Goal: Information Seeking & Learning: Check status

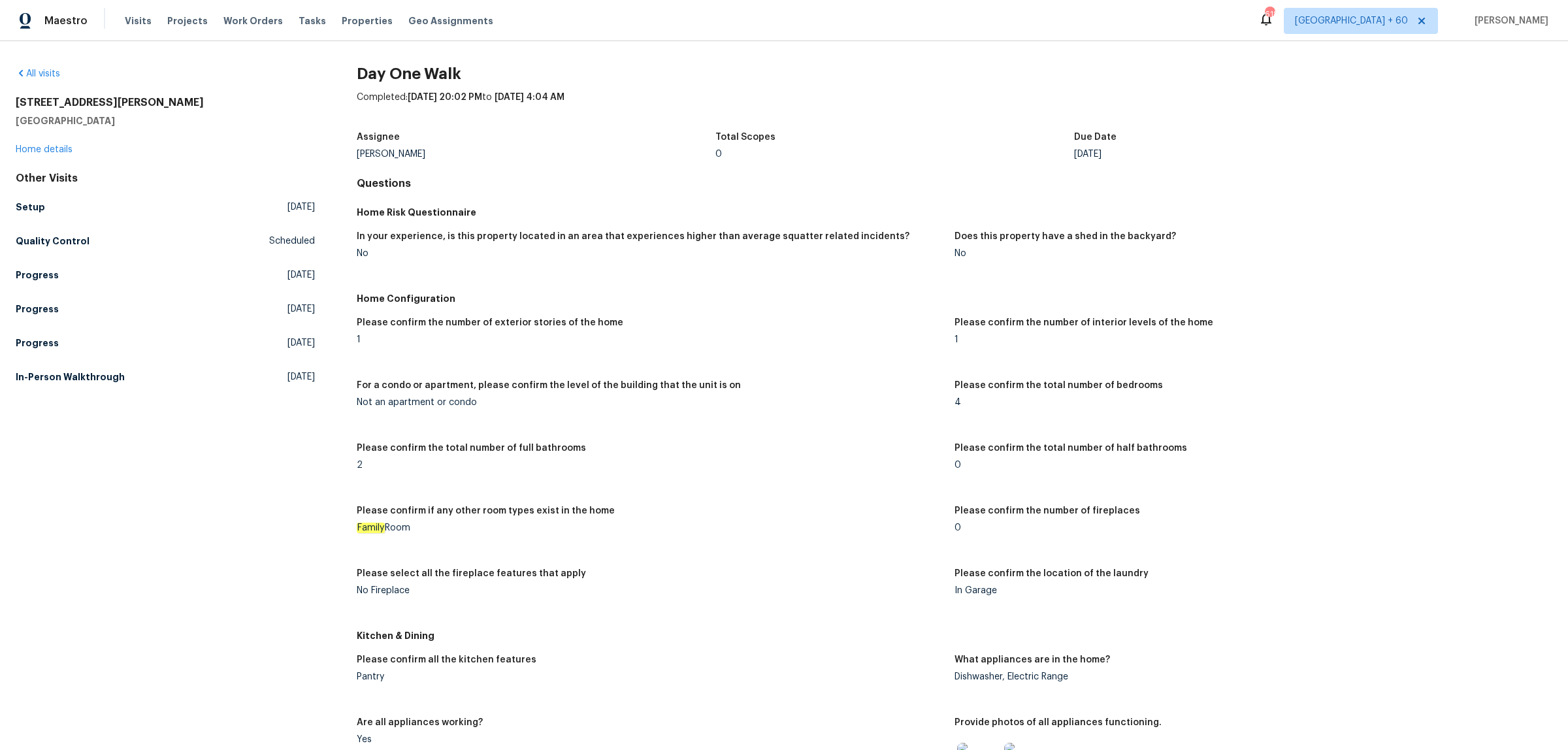
click at [40, 63] on div "All visits [STREET_ADDRESS][PERSON_NAME] Home details Other Visits Setup [DATE]…" at bounding box center [784, 396] width 1568 height 709
click at [40, 72] on link "All visits" at bounding box center [38, 74] width 45 height 9
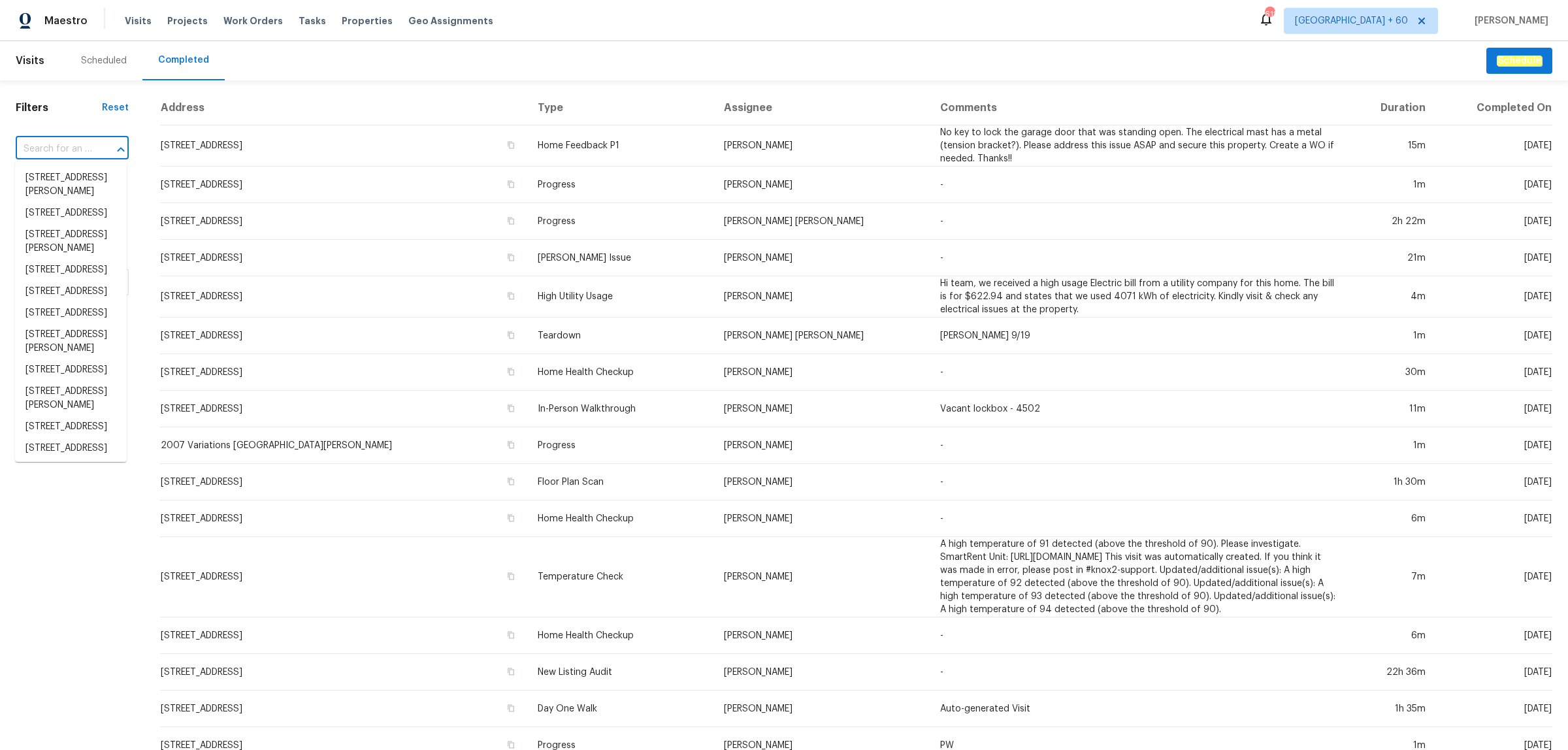
click at [52, 146] on input "text" at bounding box center [53, 149] width 76 height 20
paste input "[STREET_ADDRESS]"
type input "[STREET_ADDRESS]"
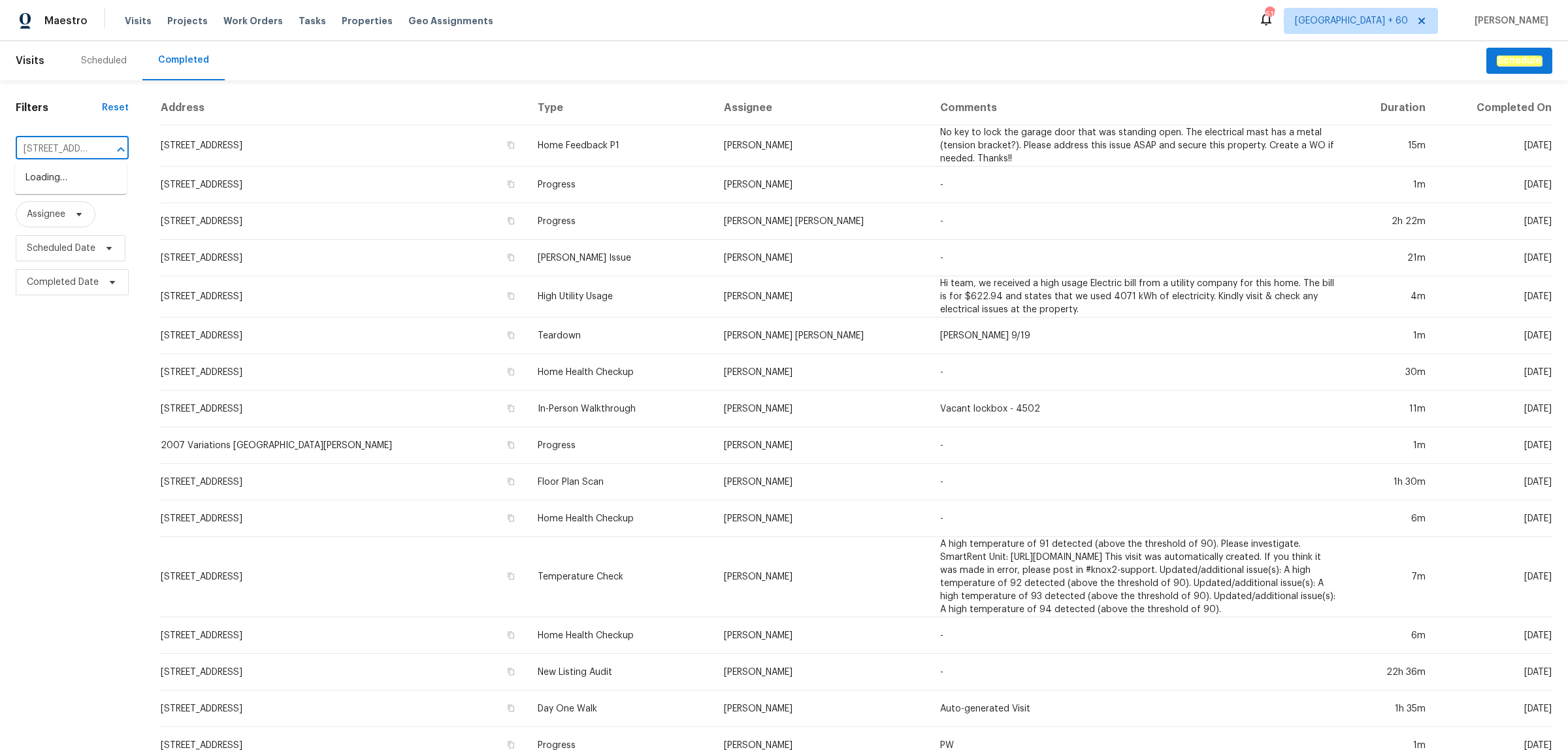
scroll to position [0, 155]
click at [60, 180] on li "[STREET_ADDRESS]" at bounding box center [70, 179] width 112 height 22
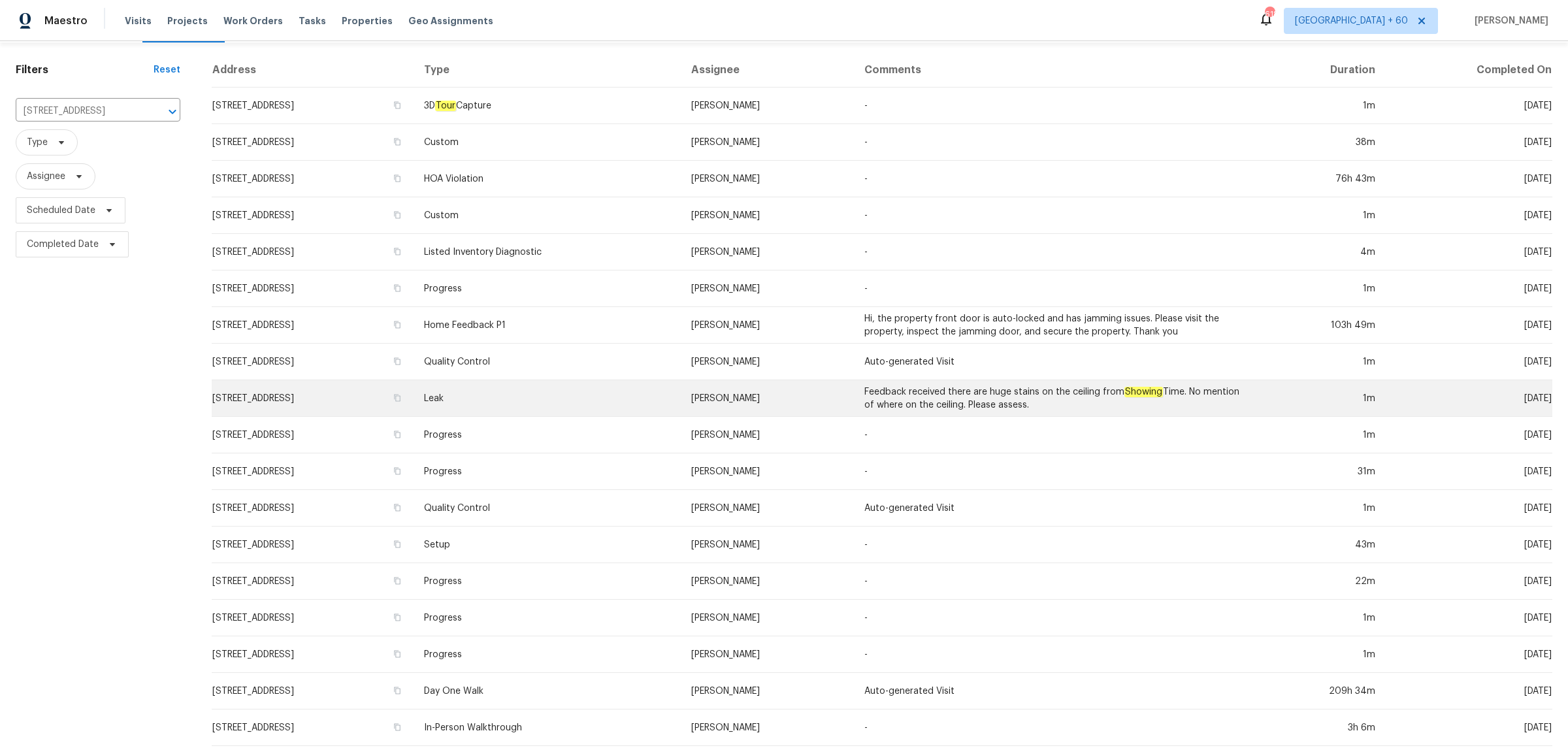
scroll to position [56, 0]
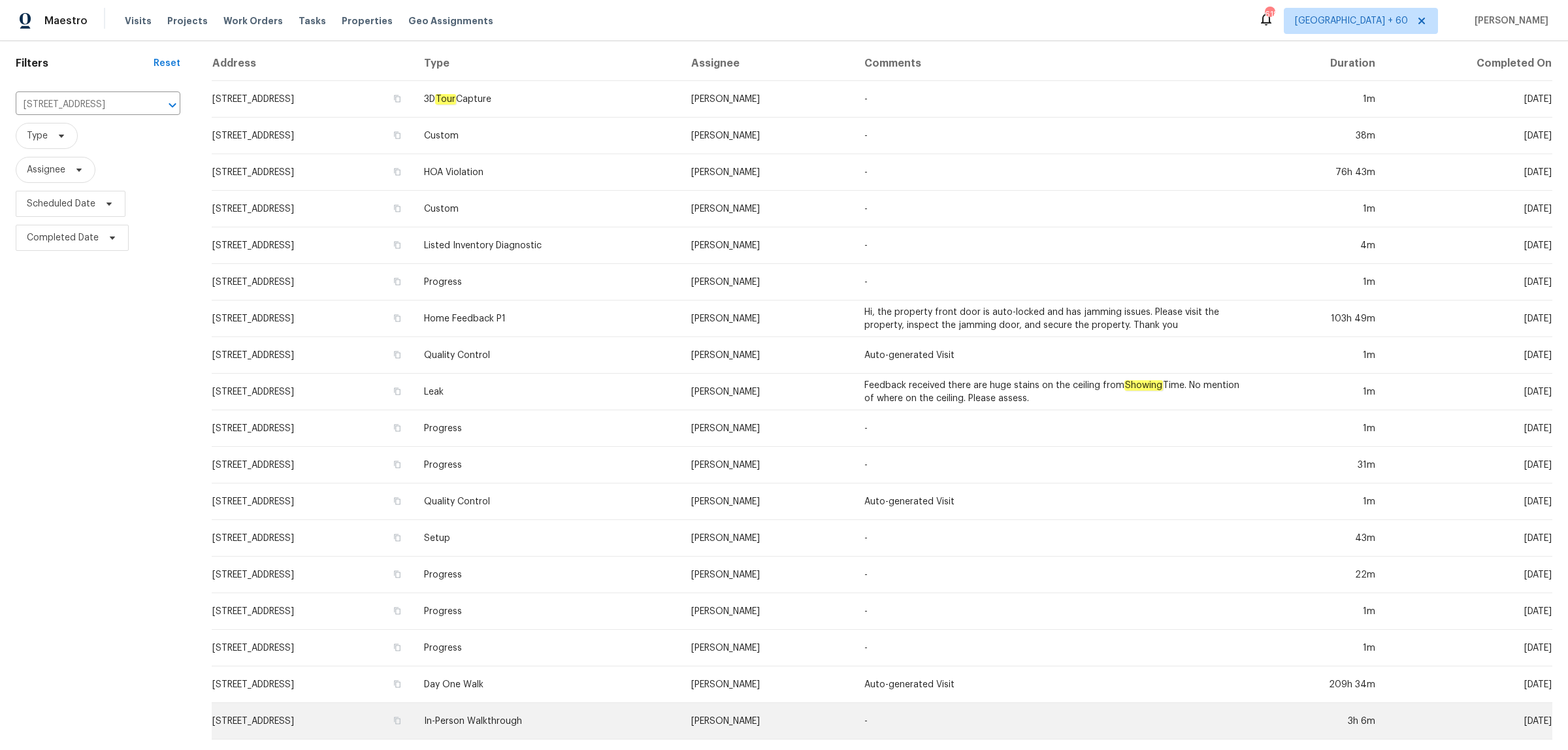
click at [652, 703] on td "In-Person Walkthrough" at bounding box center [547, 722] width 267 height 37
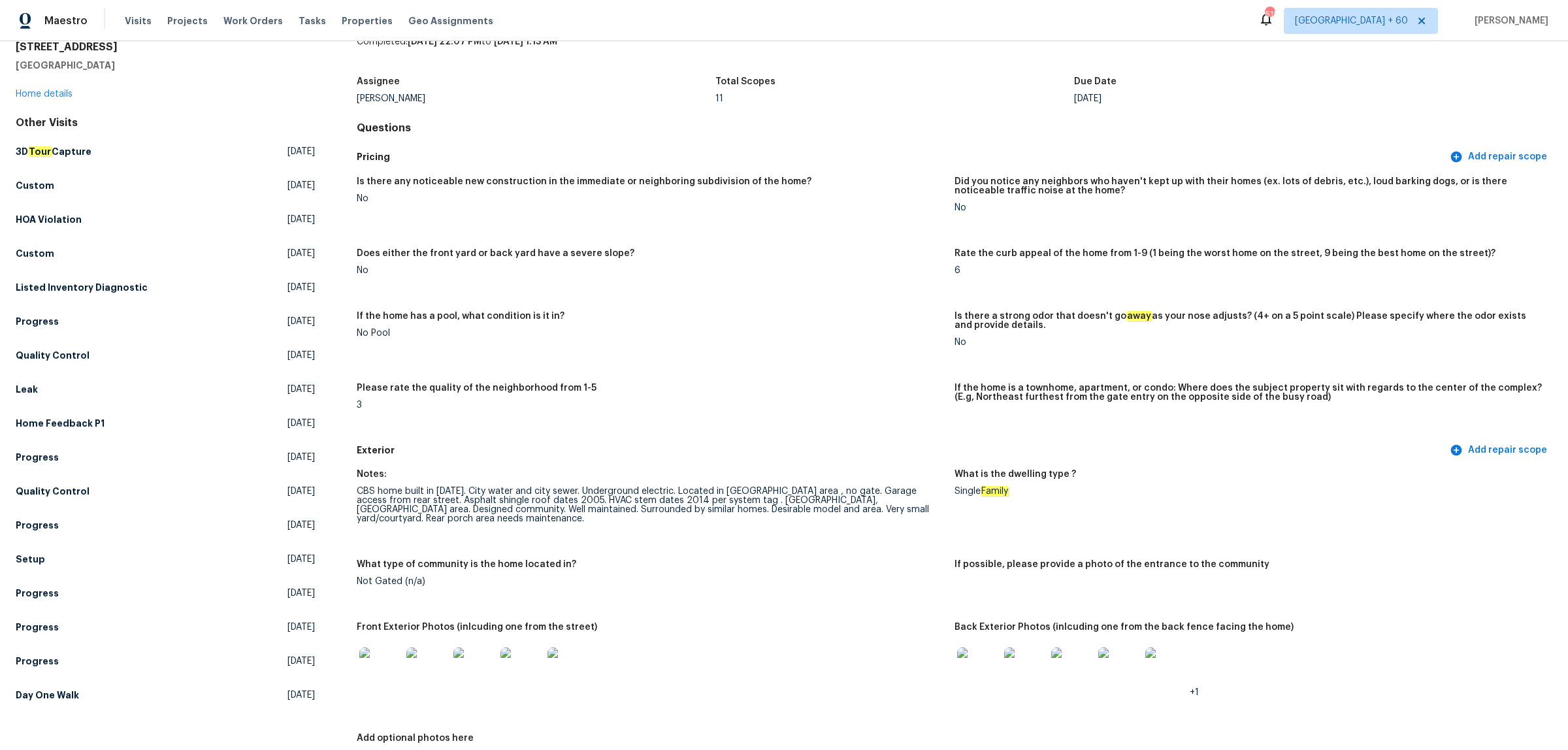
scroll to position [245, 0]
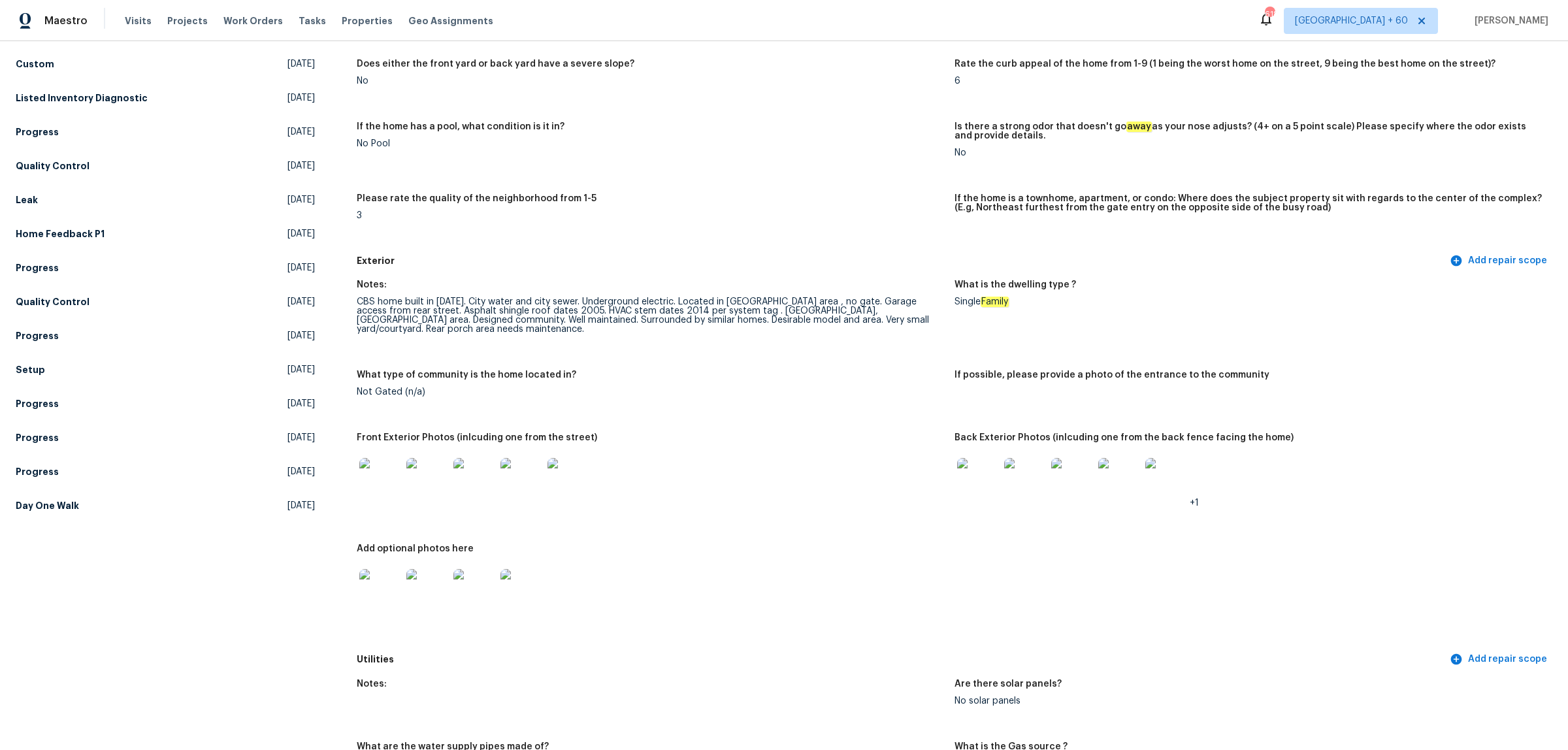
click at [985, 468] on img at bounding box center [978, 479] width 42 height 42
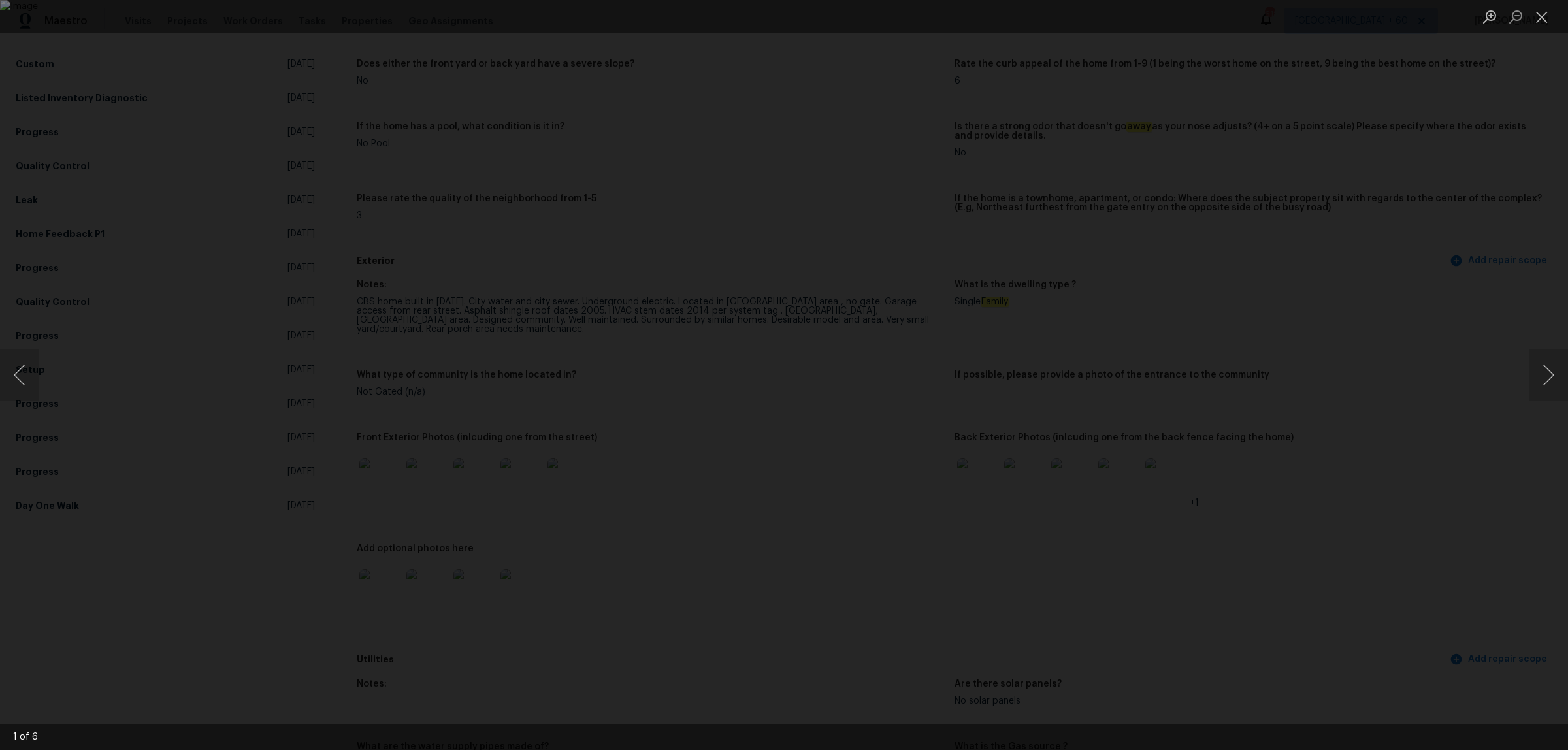
click at [1422, 260] on div "Lightbox" at bounding box center [784, 375] width 1568 height 750
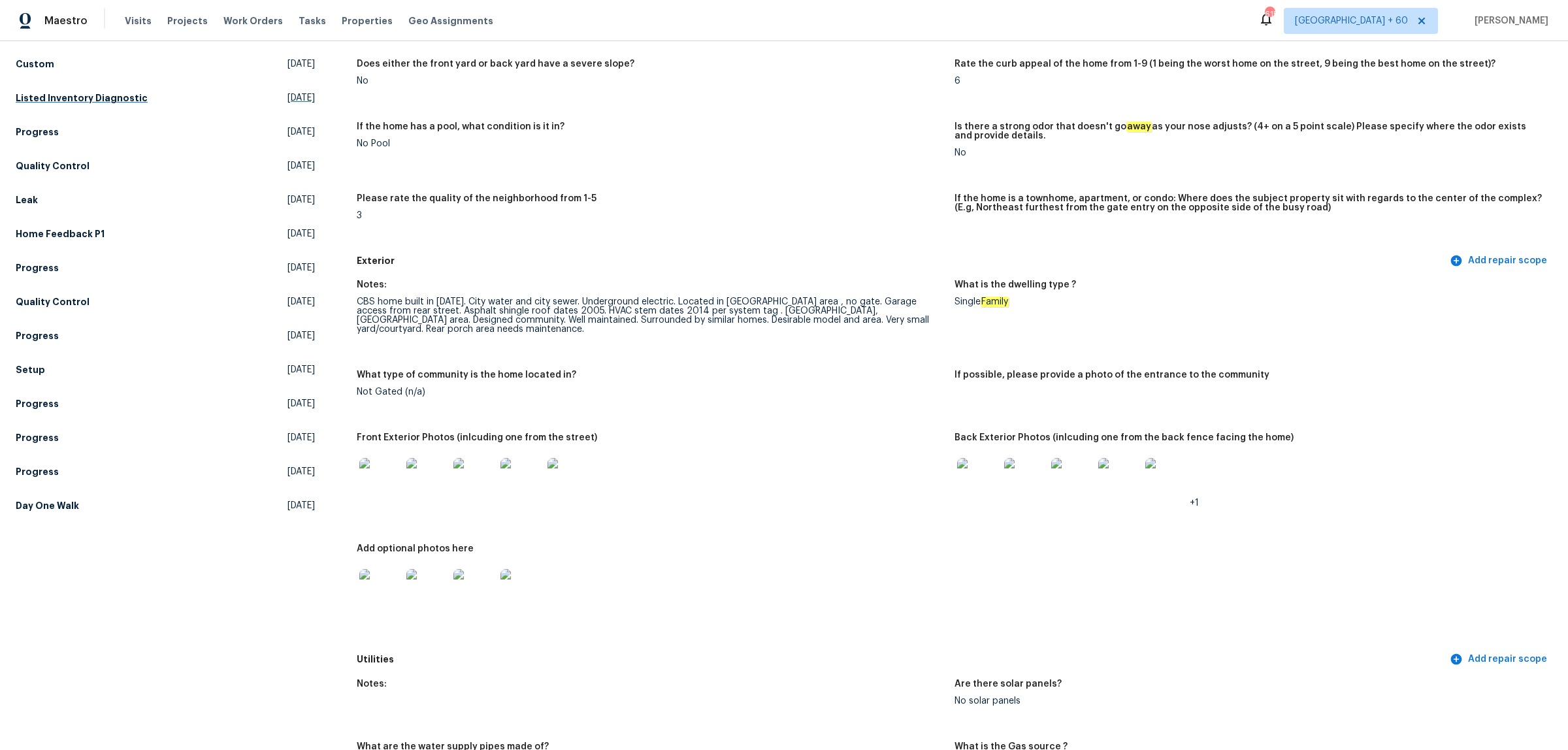
scroll to position [0, 0]
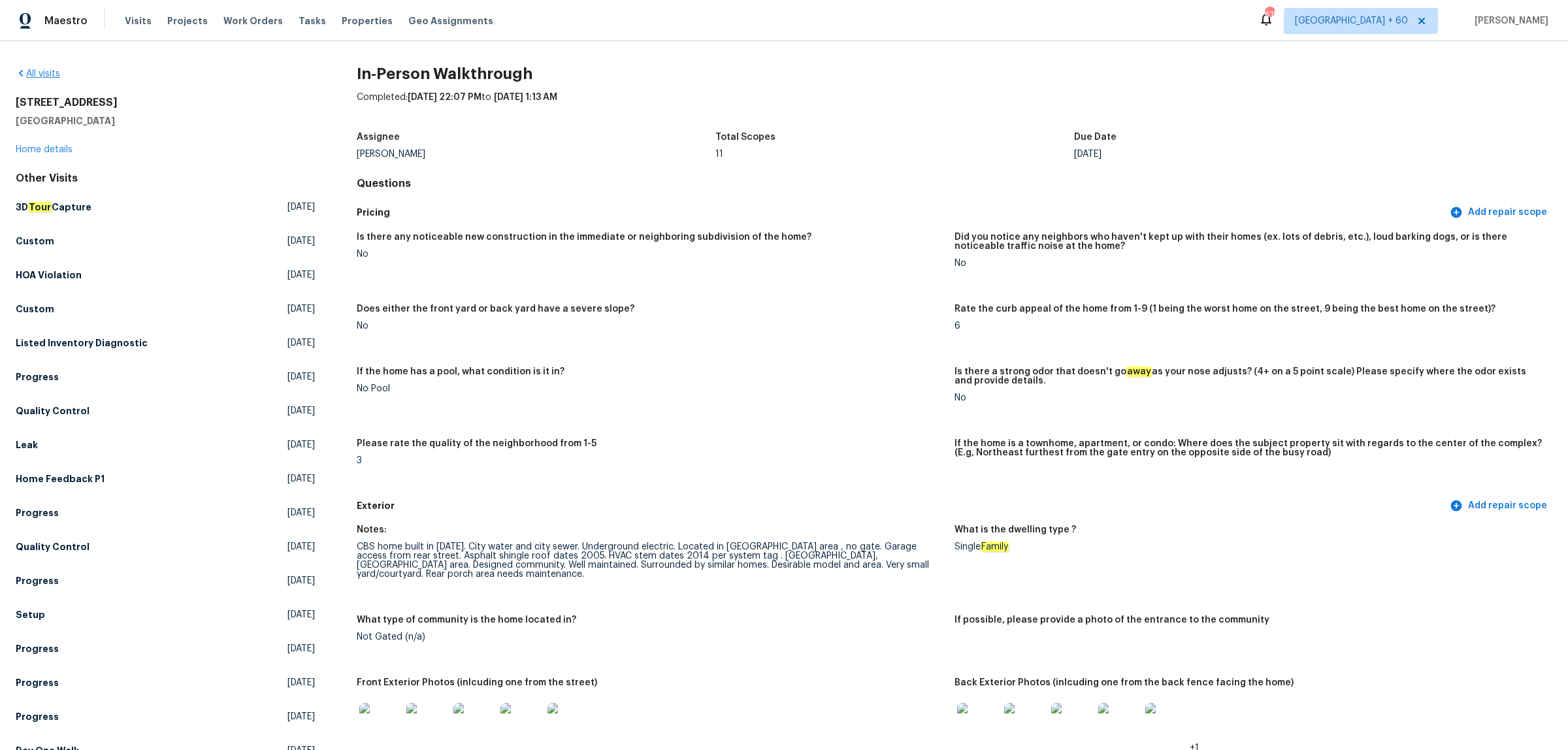
click at [43, 79] on div "All visits" at bounding box center [165, 74] width 299 height 13
click at [47, 77] on link "All visits" at bounding box center [38, 74] width 45 height 9
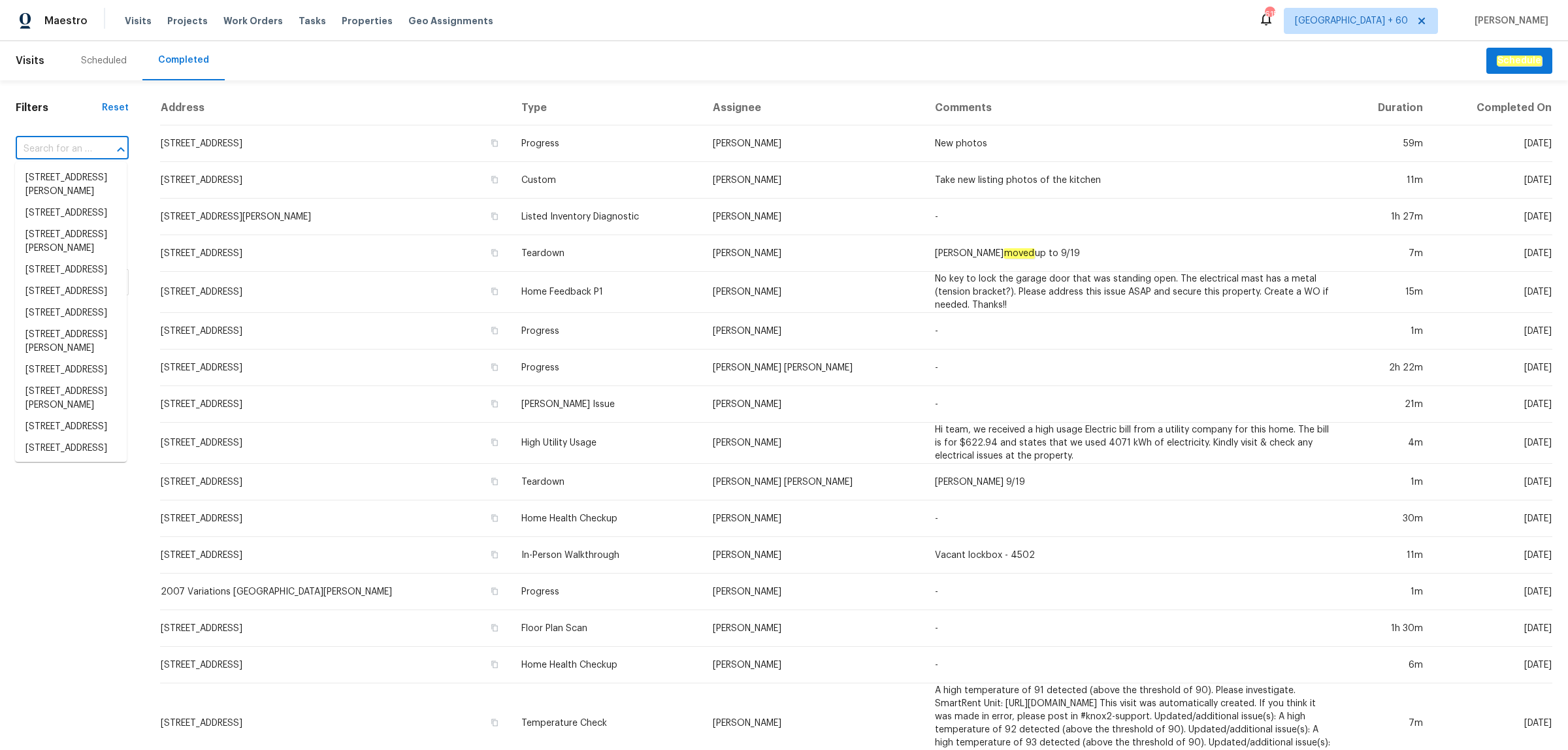
click at [65, 148] on input "text" at bounding box center [53, 149] width 76 height 20
paste input "[STREET_ADDRESS]"
type input "[STREET_ADDRESS]"
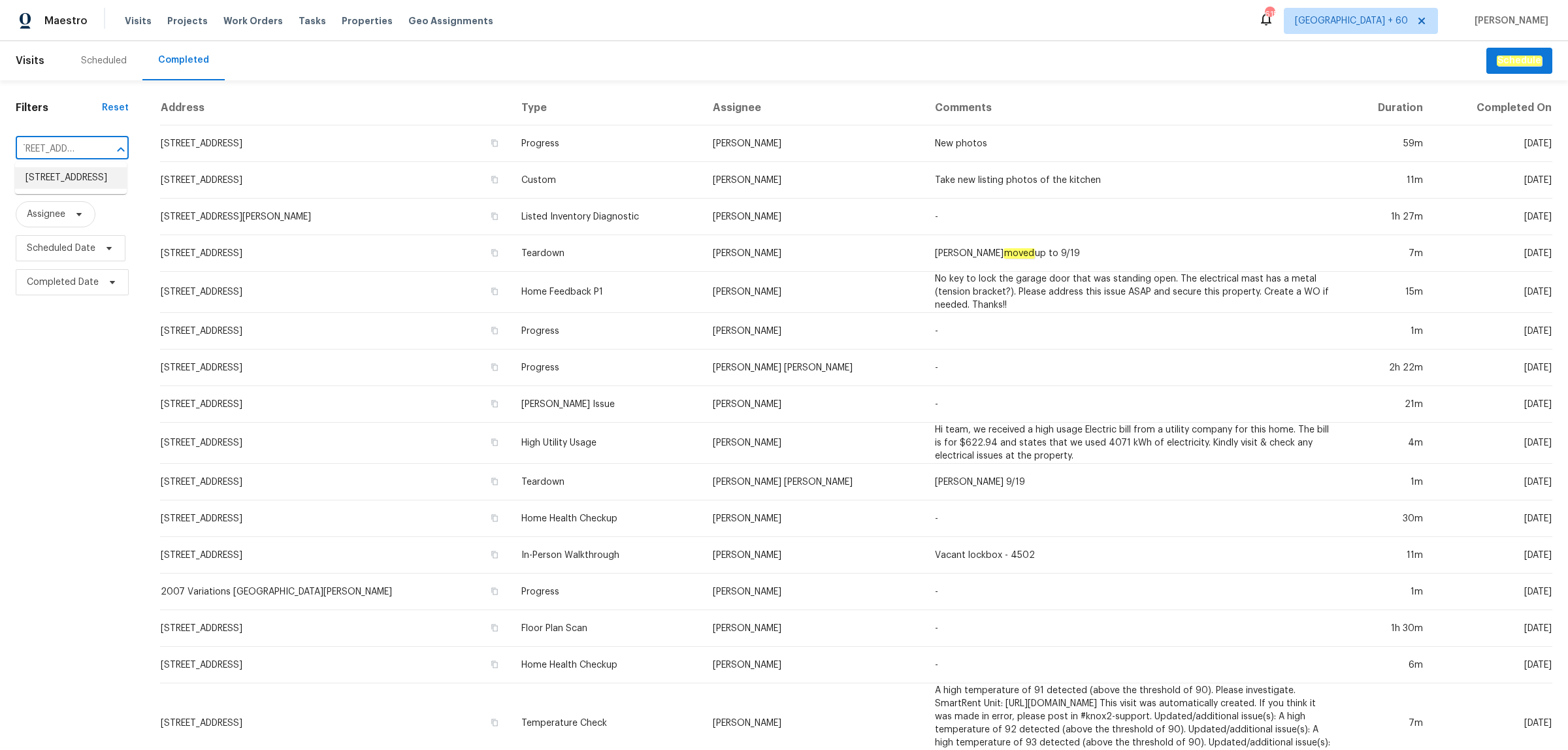
click at [58, 188] on li "[STREET_ADDRESS]" at bounding box center [70, 179] width 112 height 22
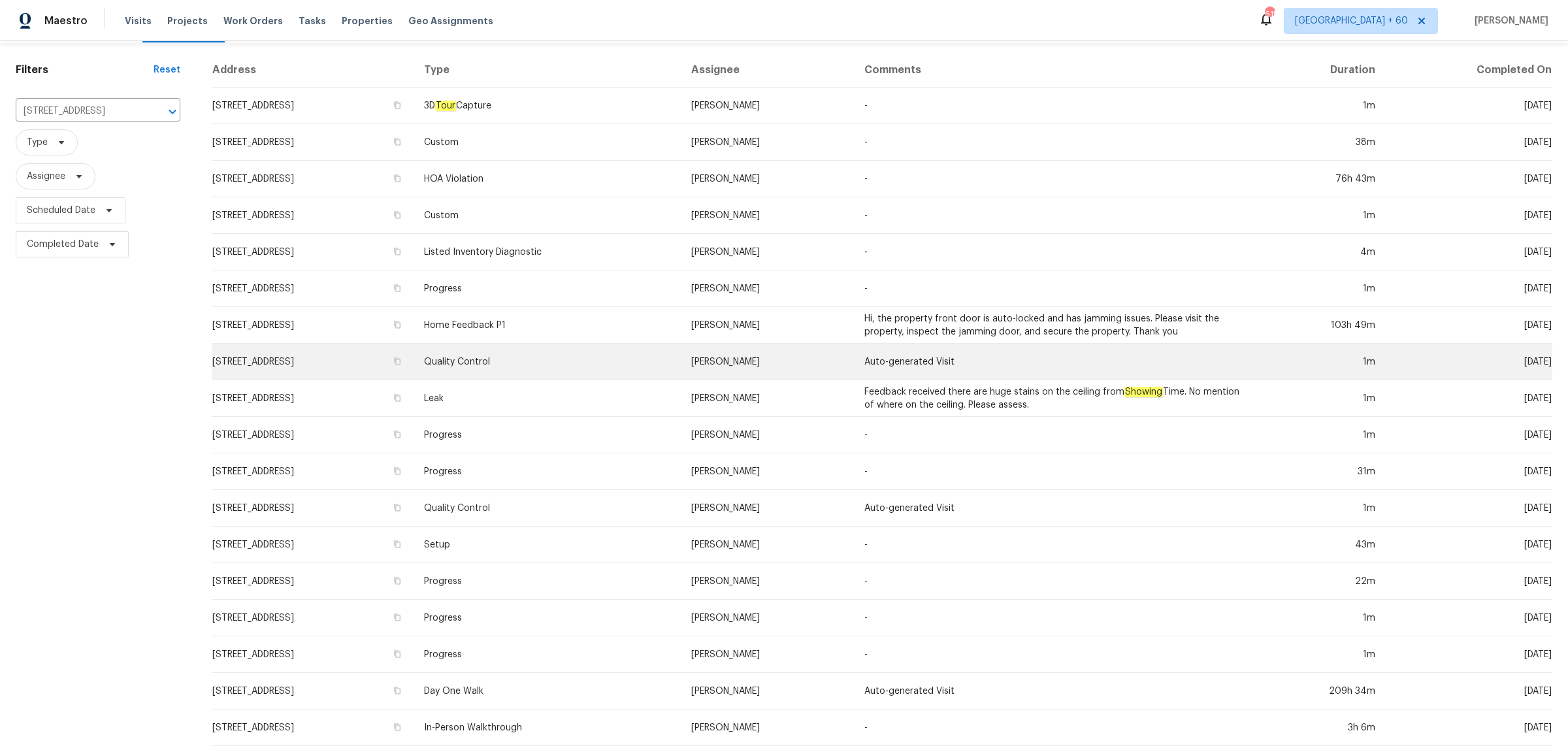
scroll to position [56, 0]
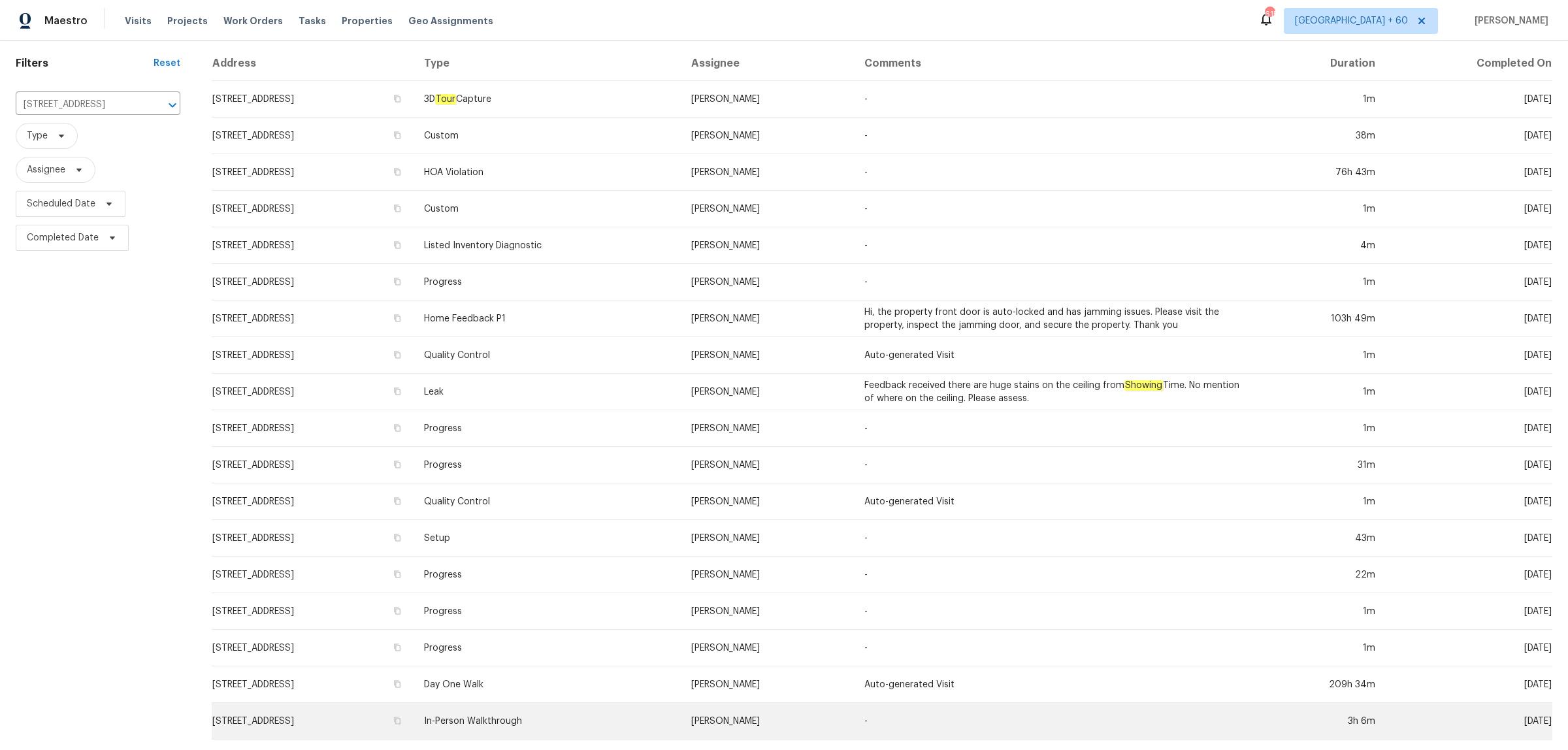
click at [665, 708] on td "In-Person Walkthrough" at bounding box center [547, 722] width 267 height 37
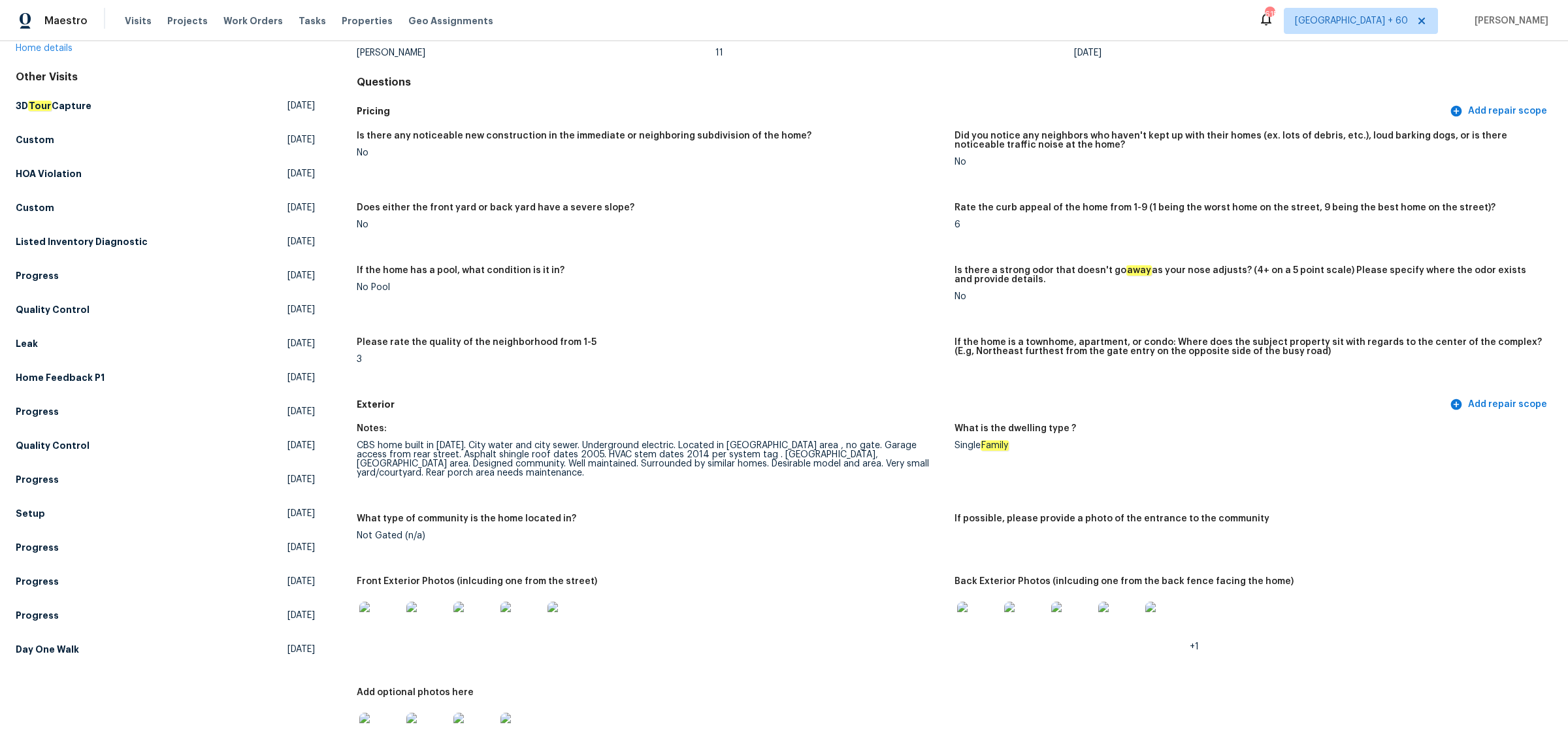
scroll to position [327, 0]
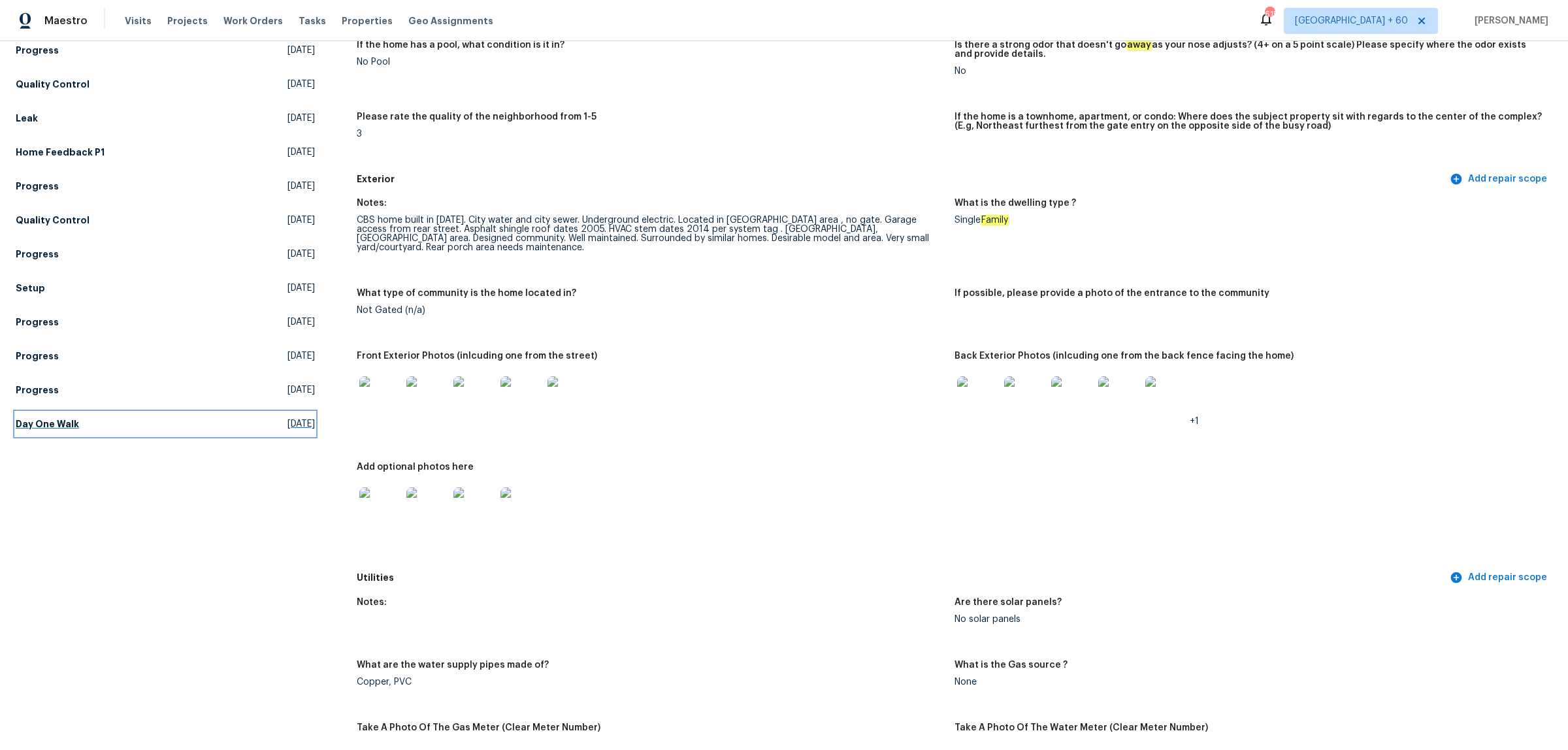
click at [51, 413] on link "Day One Walk [DATE]" at bounding box center [165, 424] width 299 height 24
